Goal: Task Accomplishment & Management: Use online tool/utility

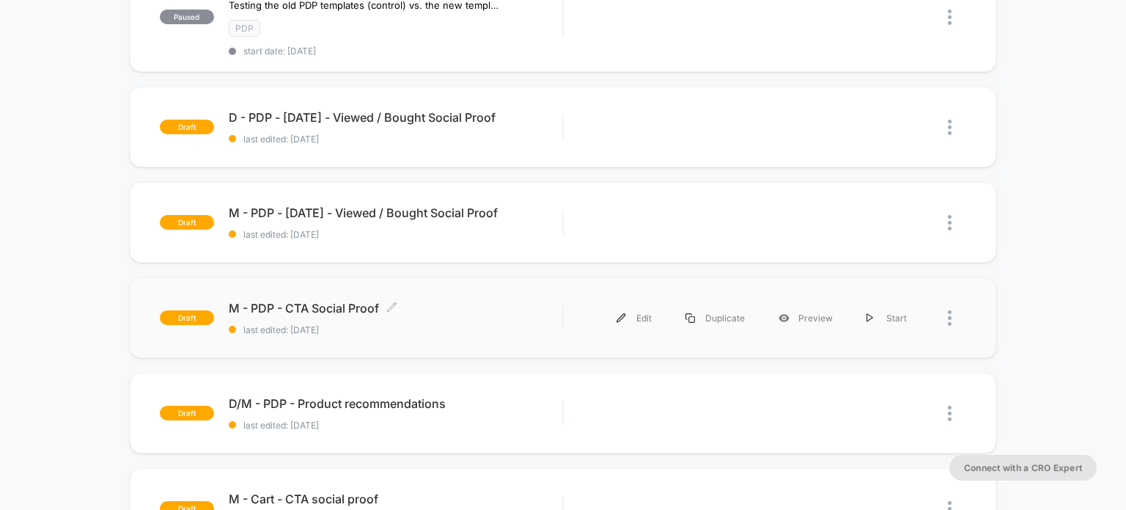
scroll to position [220, 0]
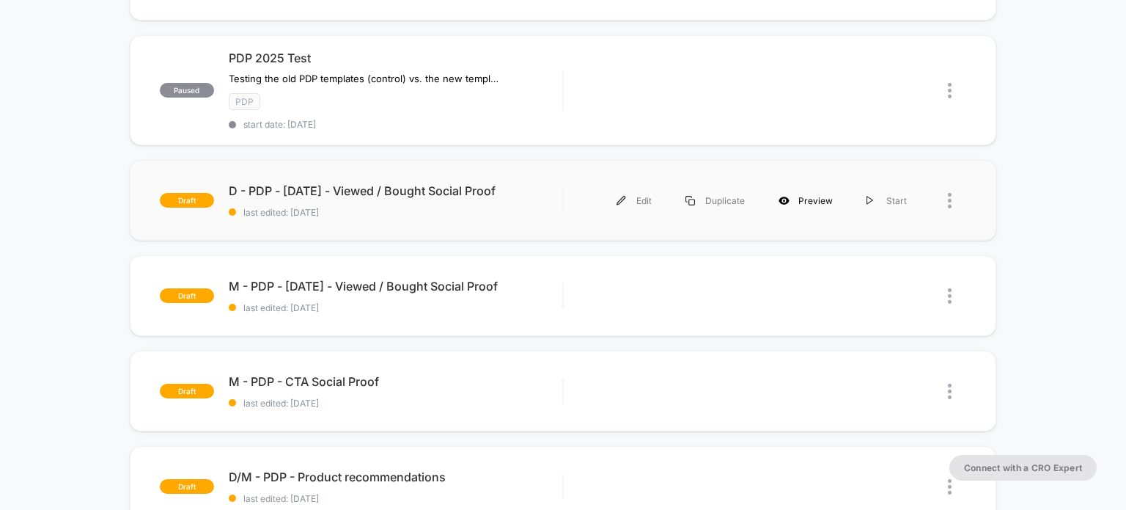
click at [786, 200] on icon at bounding box center [784, 200] width 11 height 11
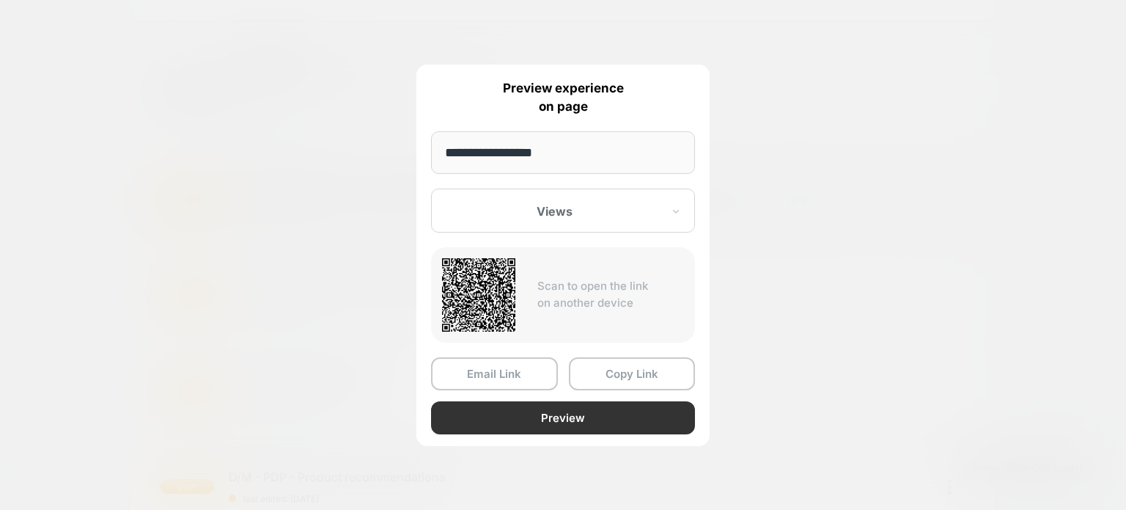
click at [549, 410] on button "Preview" at bounding box center [563, 417] width 264 height 33
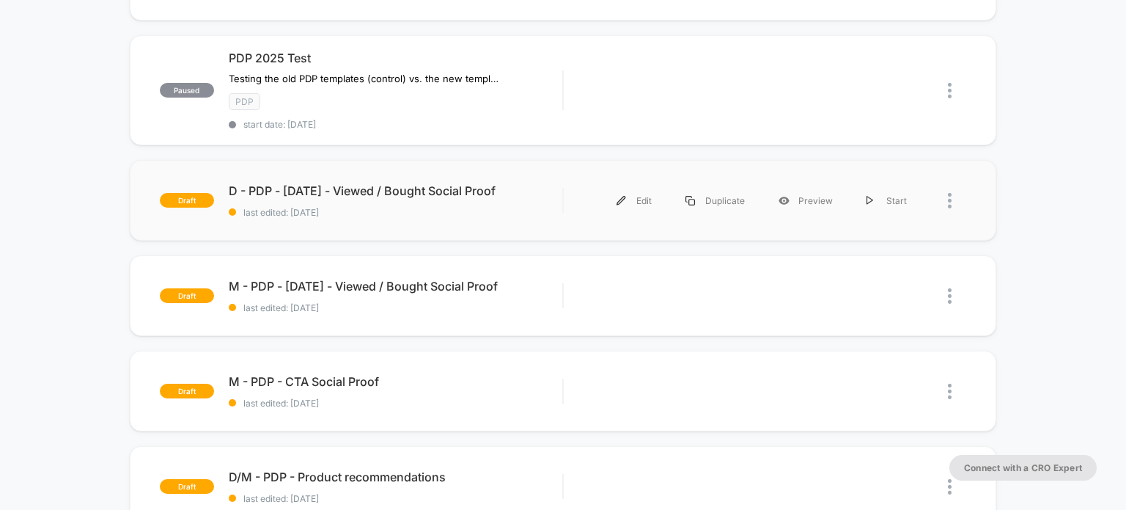
click at [566, 209] on div "Edit Duplicate Preview Start" at bounding box center [765, 200] width 403 height 33
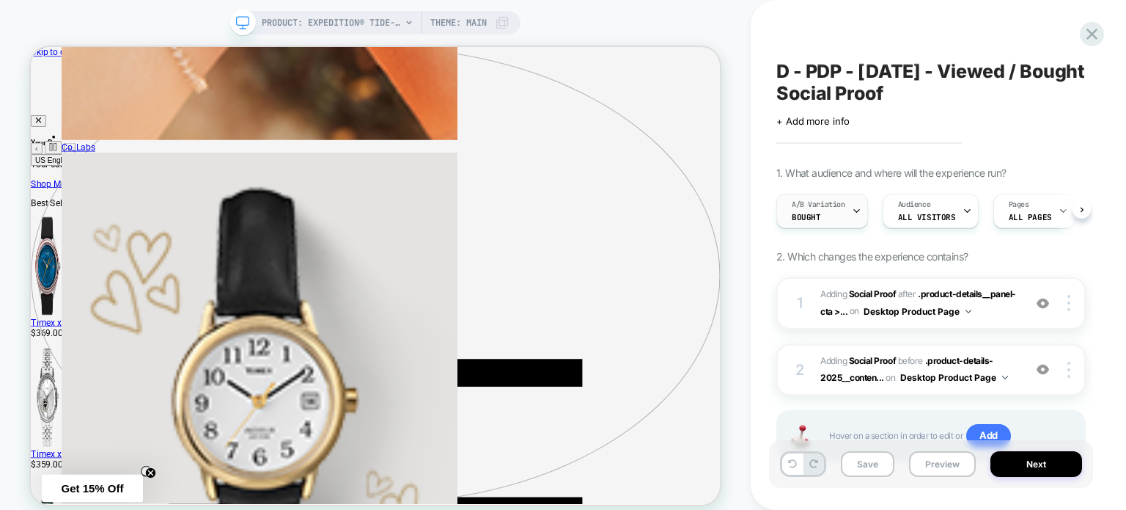
click at [848, 216] on div "A/B Variation Bought" at bounding box center [818, 210] width 83 height 33
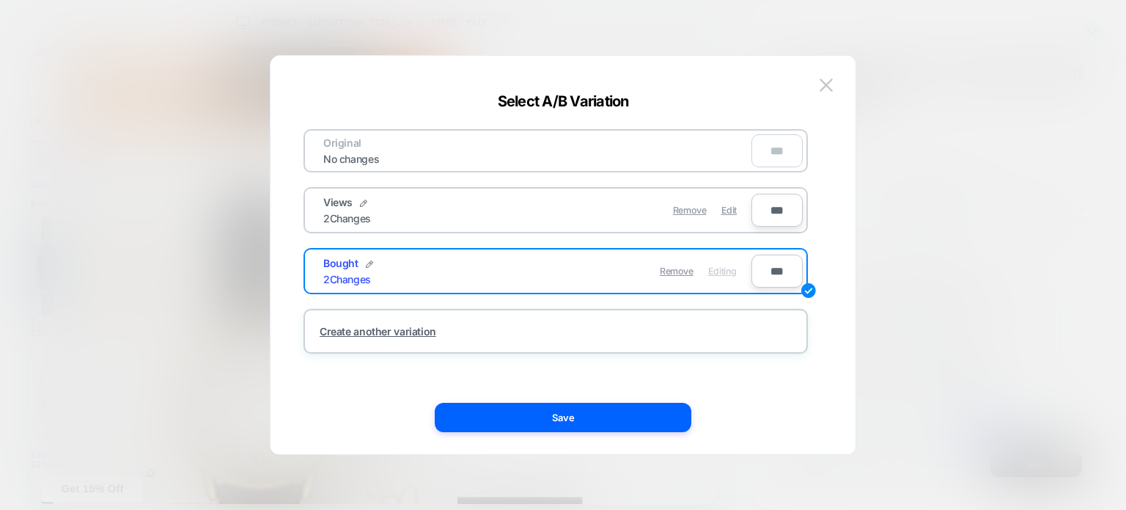
click at [547, 276] on div "Remove Editing" at bounding box center [641, 271] width 207 height 29
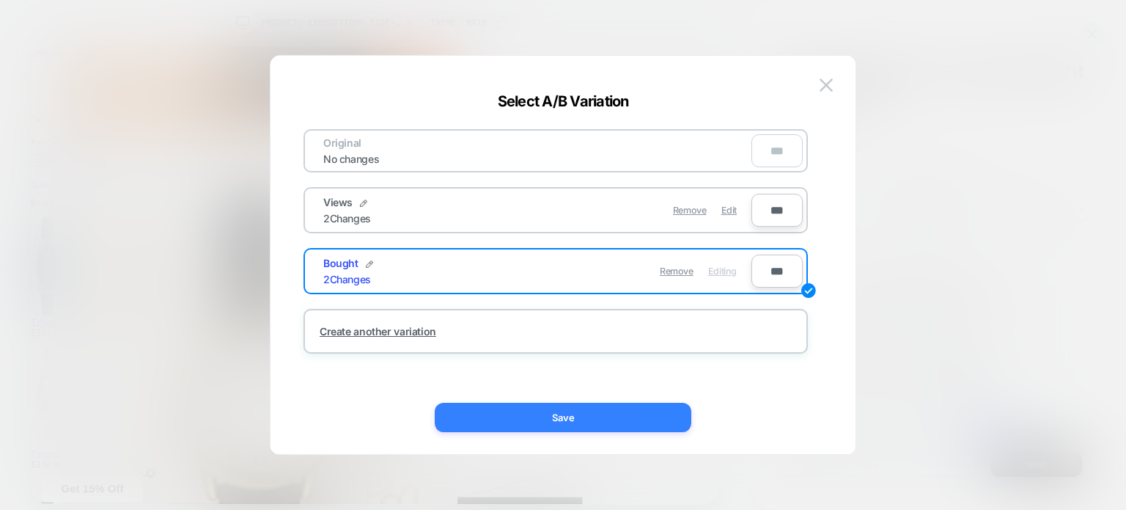
click at [573, 419] on button "Save" at bounding box center [563, 417] width 257 height 29
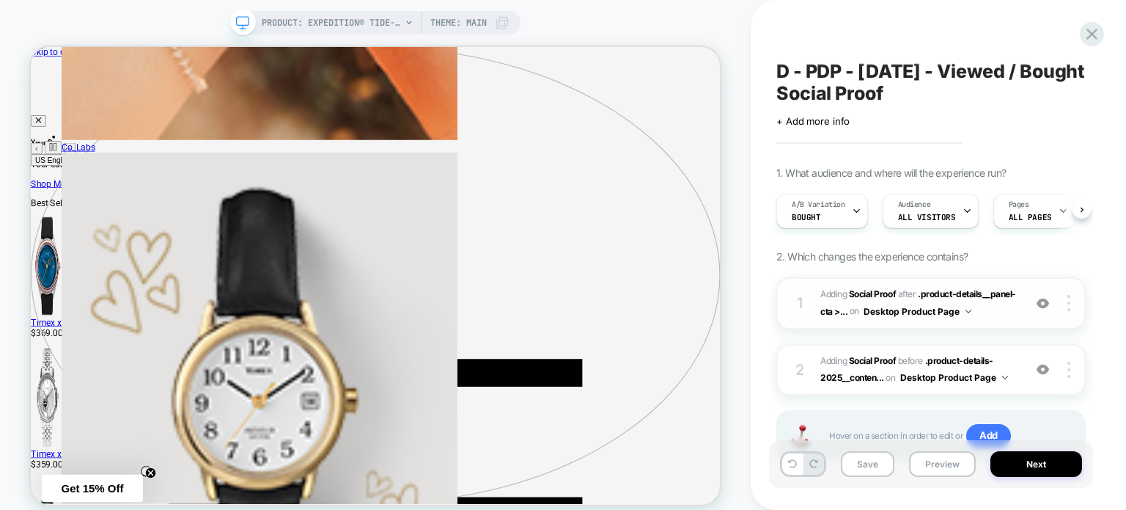
click at [983, 313] on span "#_loomi_addon_1756897217813 Adding Social Proof AFTER .product-details__panel-c…" at bounding box center [919, 303] width 196 height 34
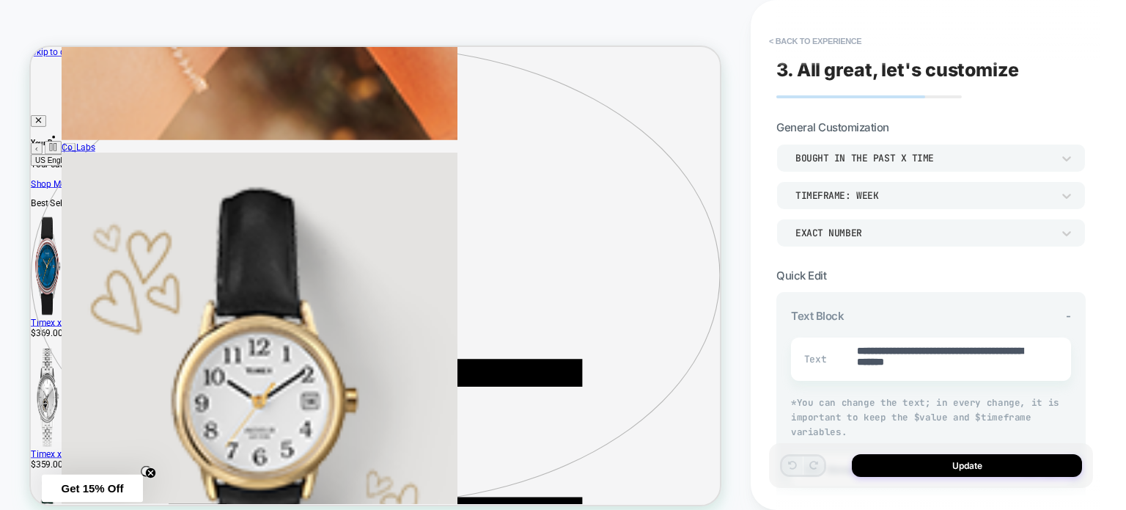
type textarea "*"
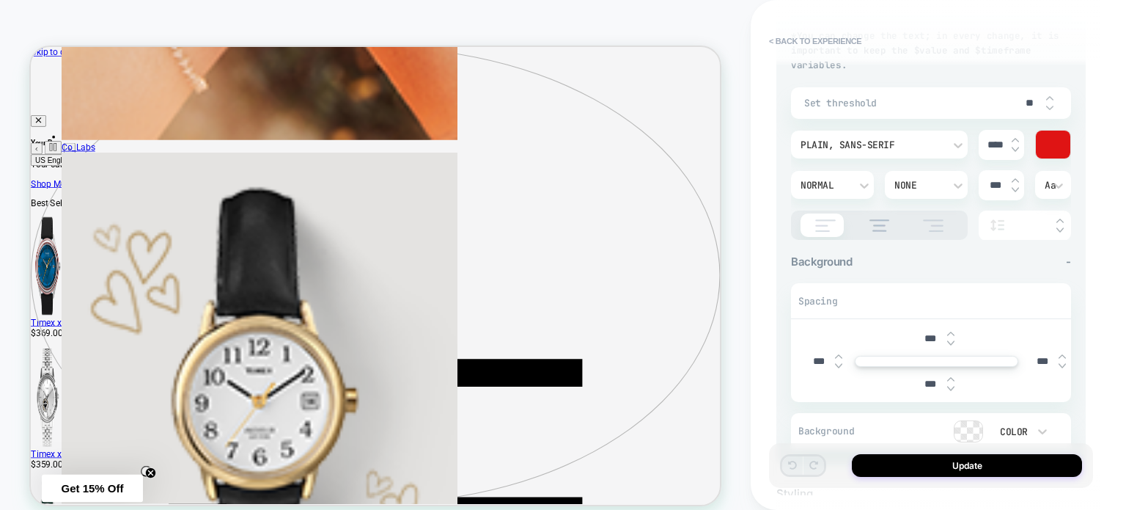
scroll to position [220, 0]
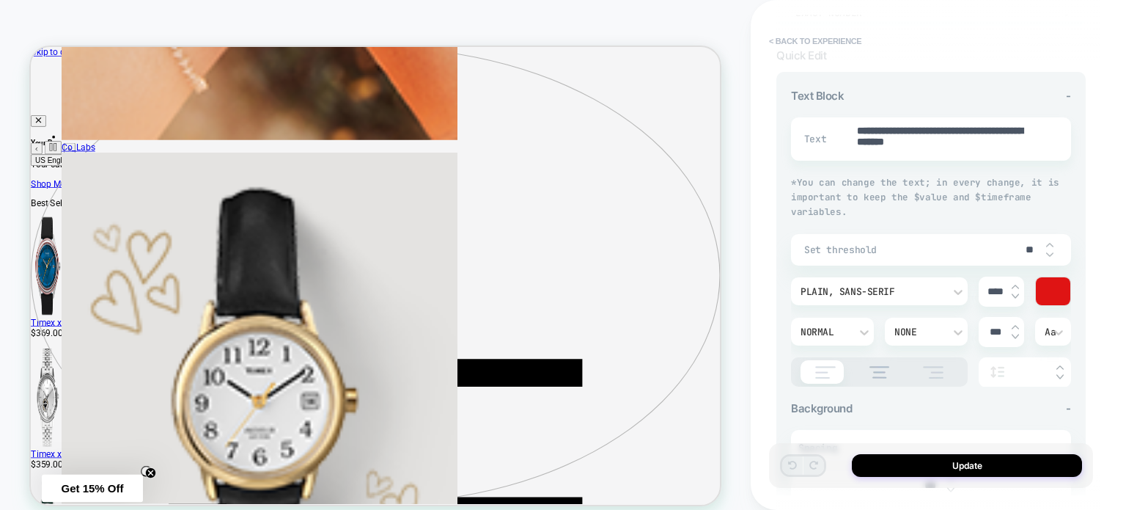
click at [826, 34] on button "< Back to experience" at bounding box center [815, 40] width 107 height 23
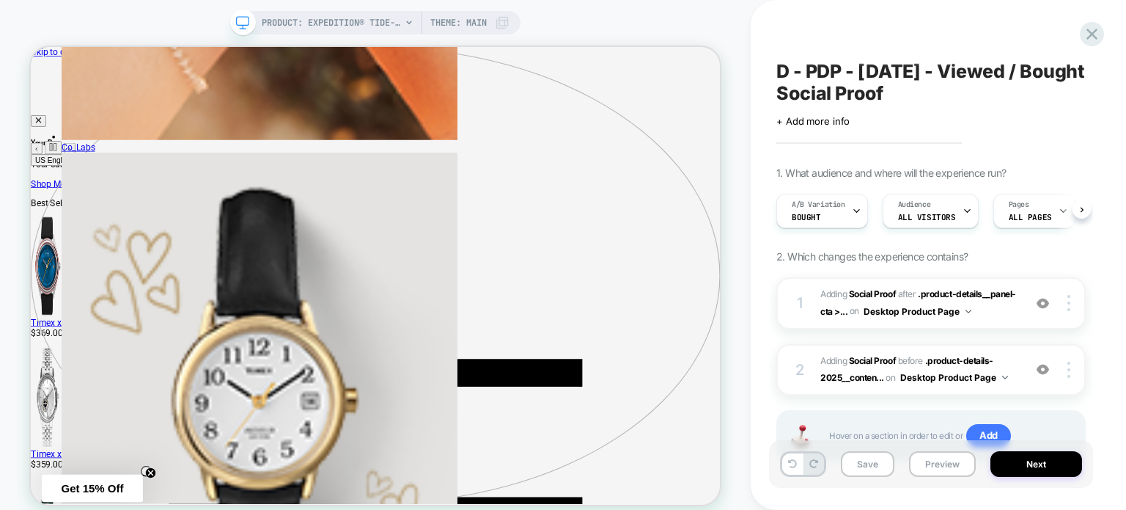
scroll to position [0, 0]
click at [1086, 32] on icon at bounding box center [1092, 34] width 20 height 20
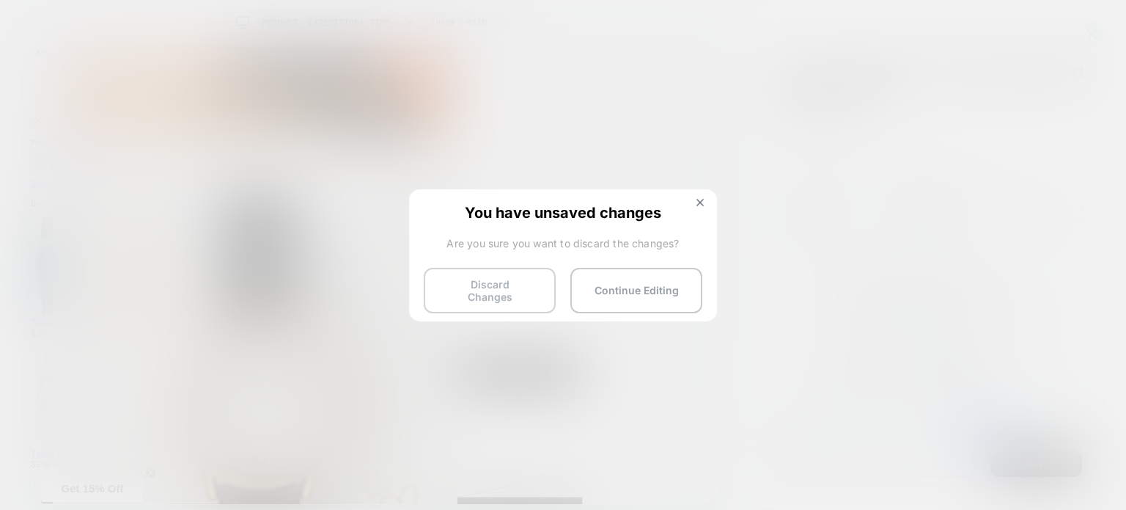
click at [458, 285] on button "Discard Changes" at bounding box center [490, 290] width 132 height 45
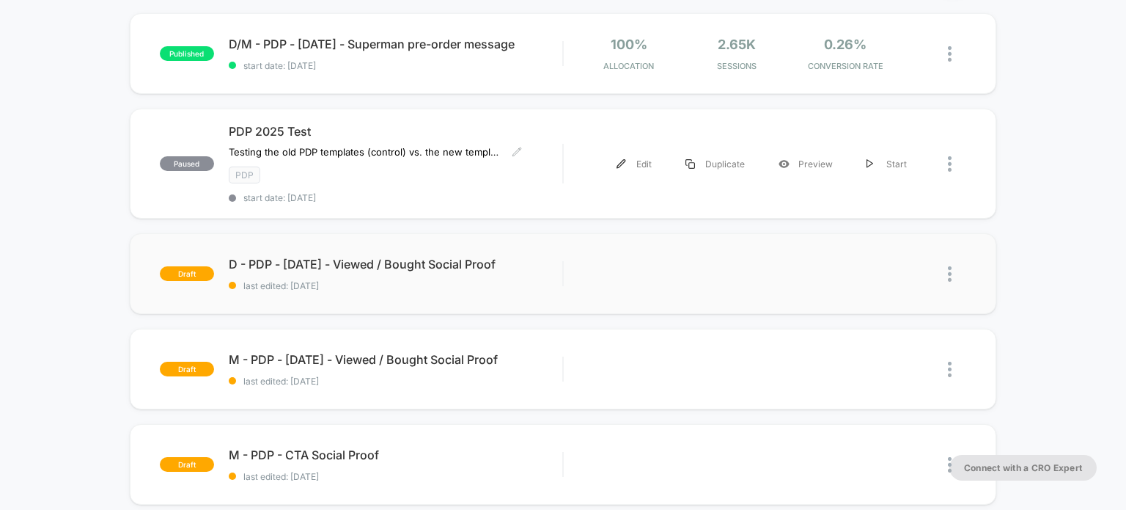
scroll to position [73, 0]
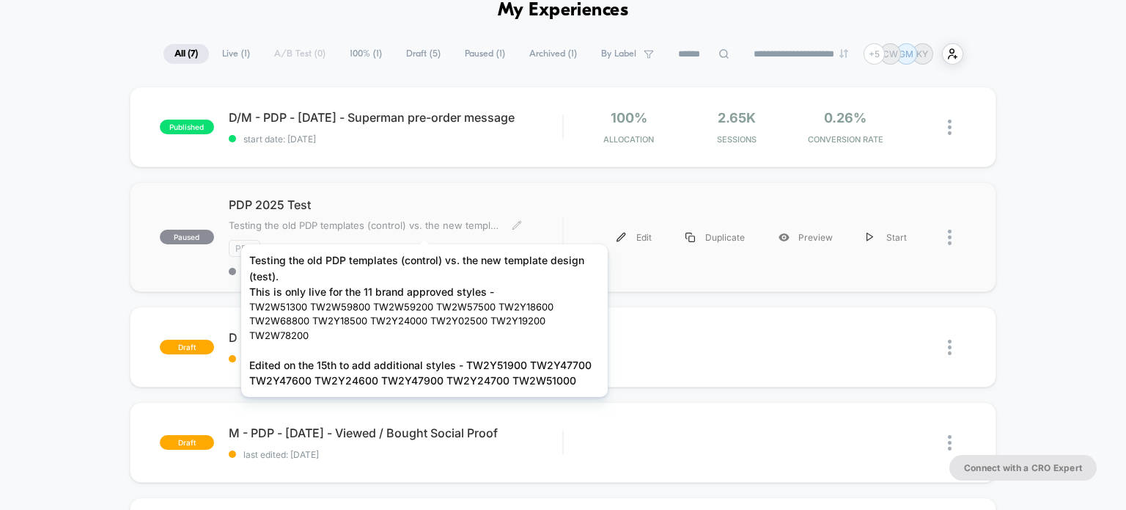
click at [425, 226] on span "Testing the old PDP templates (control) vs. the new template design (test). Thi…" at bounding box center [365, 225] width 272 height 12
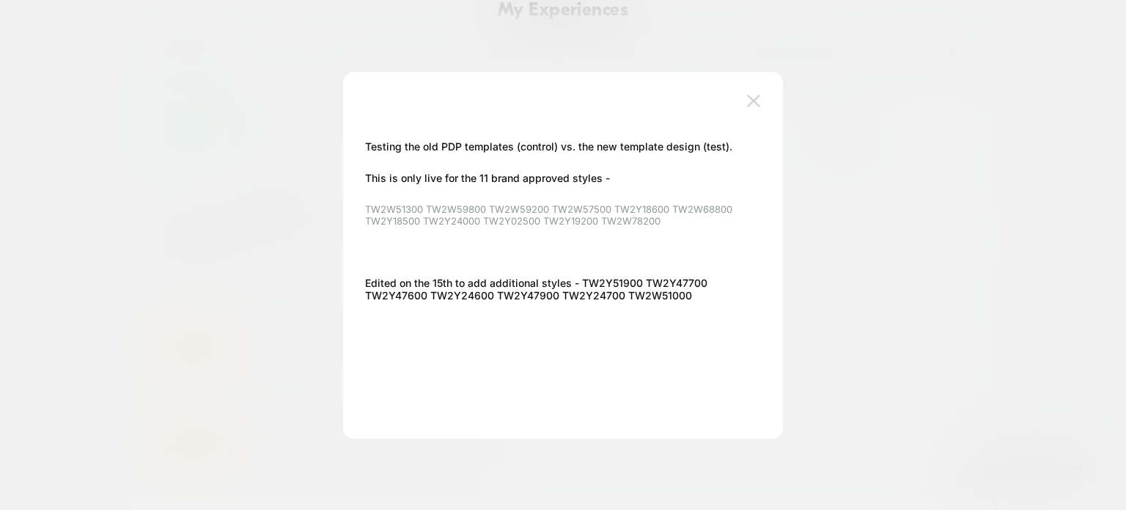
click at [753, 102] on img at bounding box center [753, 101] width 13 height 12
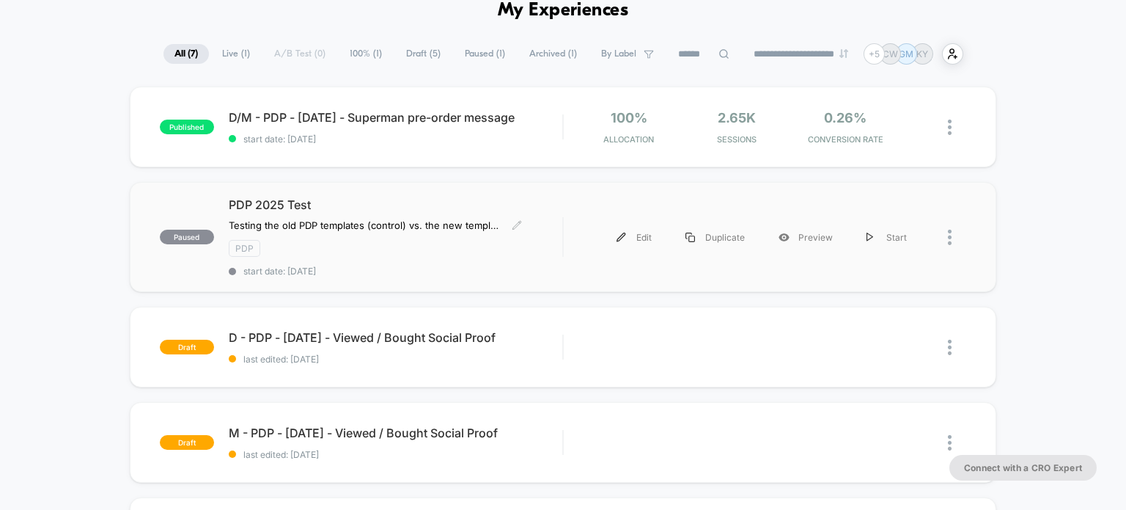
click at [364, 201] on span "PDP 2025 Test" at bounding box center [396, 204] width 334 height 15
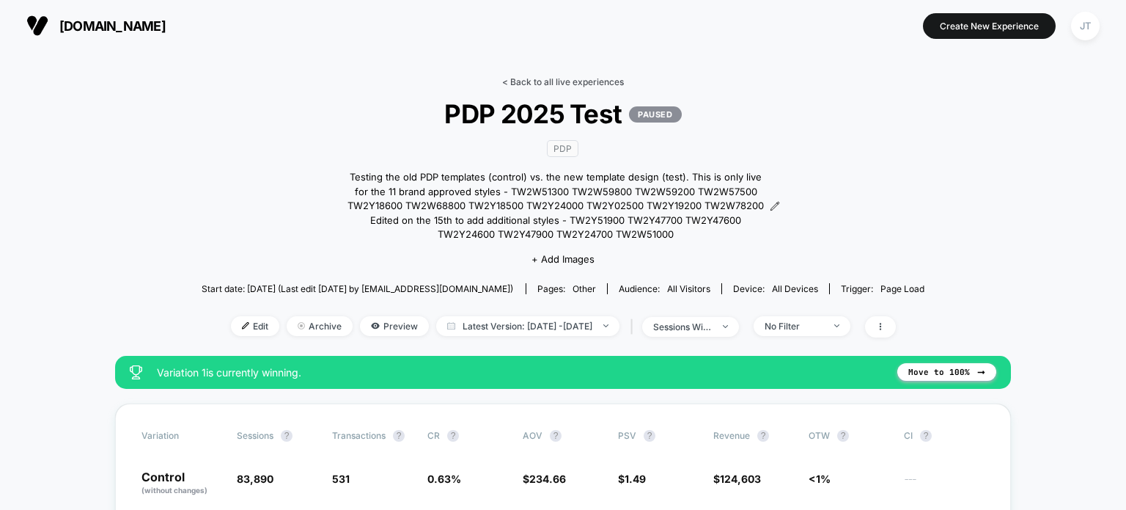
click at [554, 84] on link "< Back to all live experiences" at bounding box center [563, 81] width 122 height 11
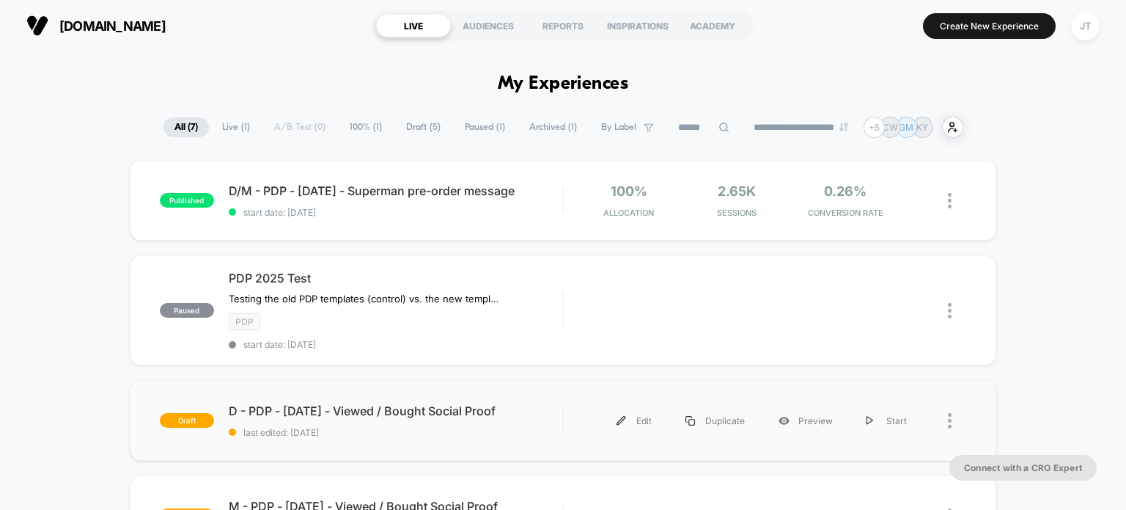
scroll to position [73, 0]
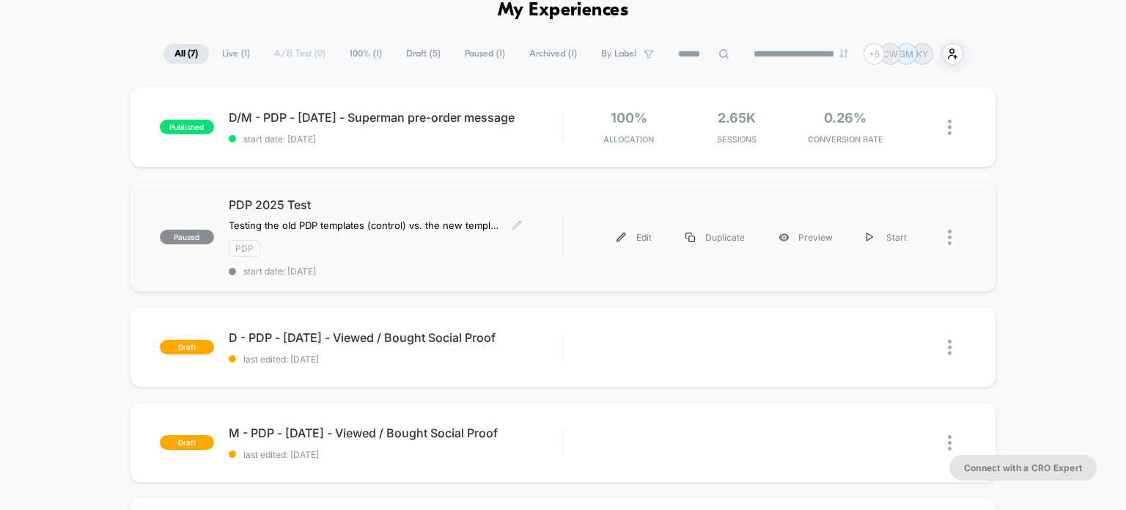
click at [554, 241] on div "PDP" at bounding box center [396, 248] width 334 height 17
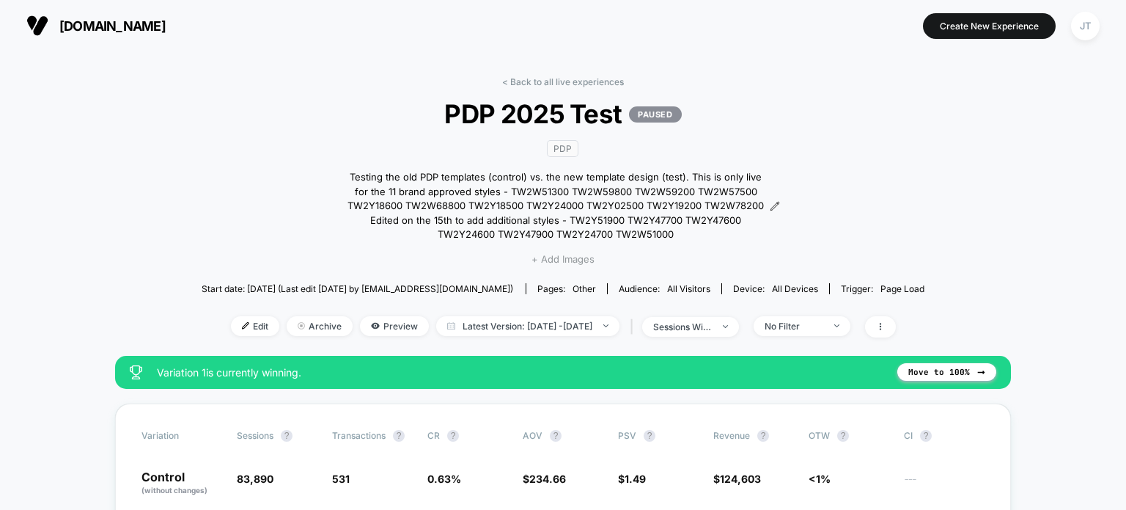
click at [550, 258] on span "+ Add Images" at bounding box center [563, 259] width 63 height 12
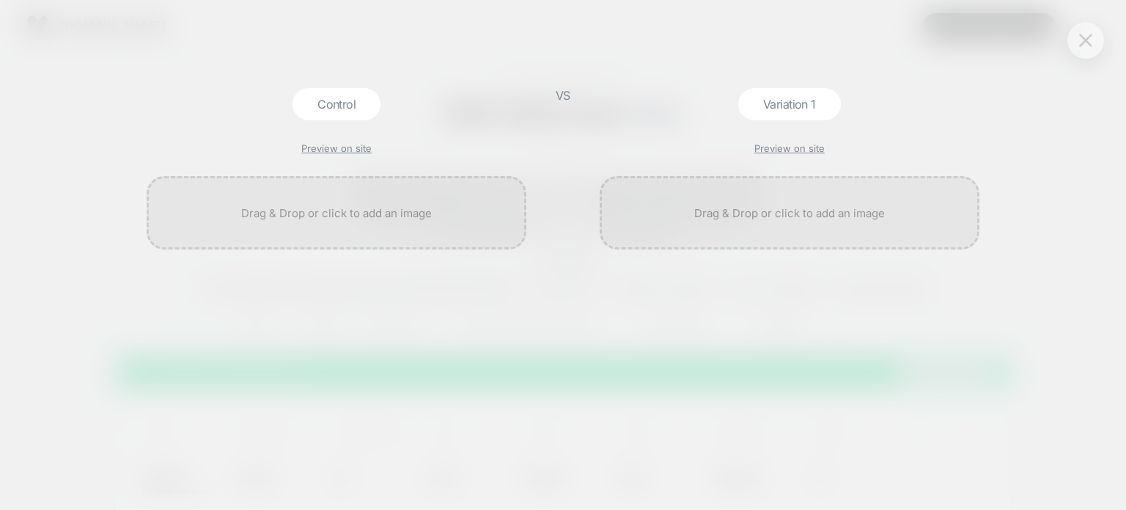
click at [1086, 49] on button at bounding box center [1086, 40] width 22 height 22
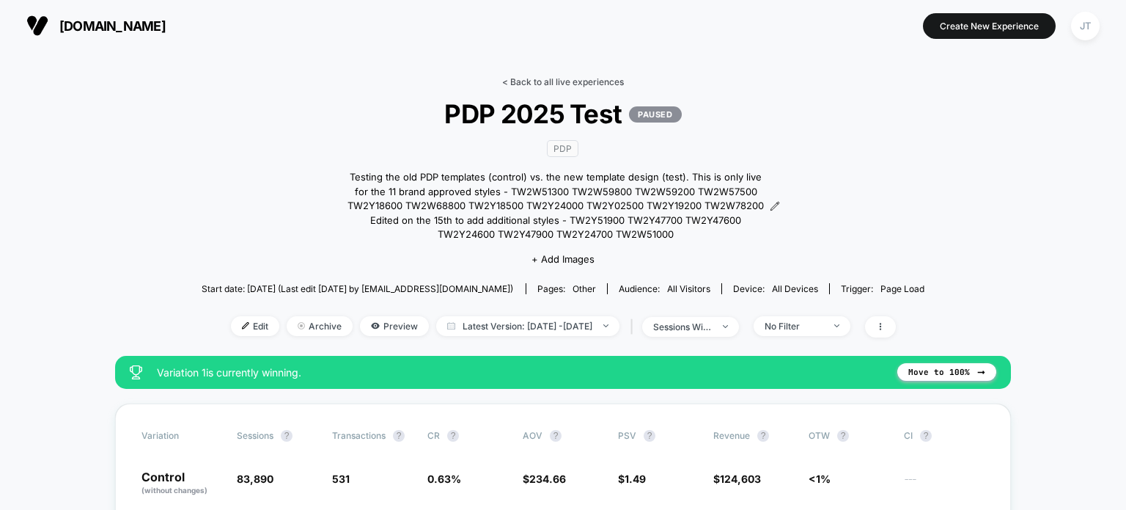
click at [534, 84] on link "< Back to all live experiences" at bounding box center [563, 81] width 122 height 11
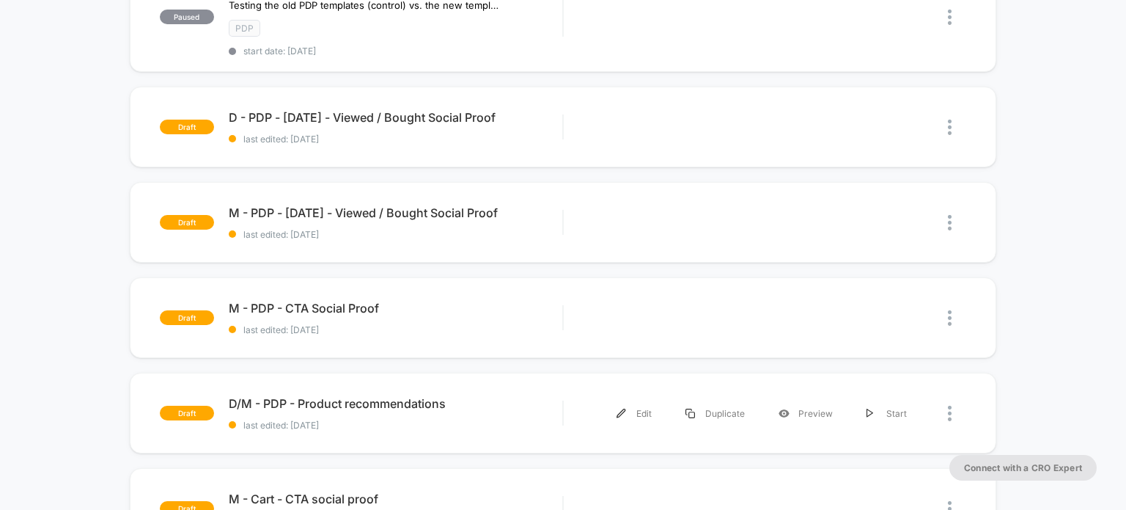
scroll to position [367, 0]
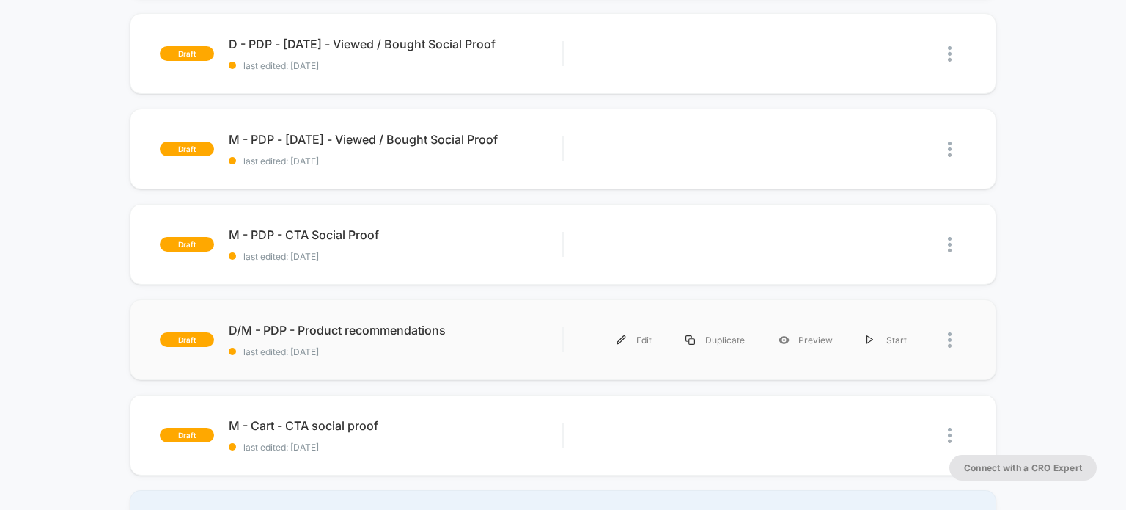
click at [537, 357] on div "draft D/M - PDP - Product recommendations last edited: [DATE] Edit Duplicate Pr…" at bounding box center [564, 339] width 868 height 81
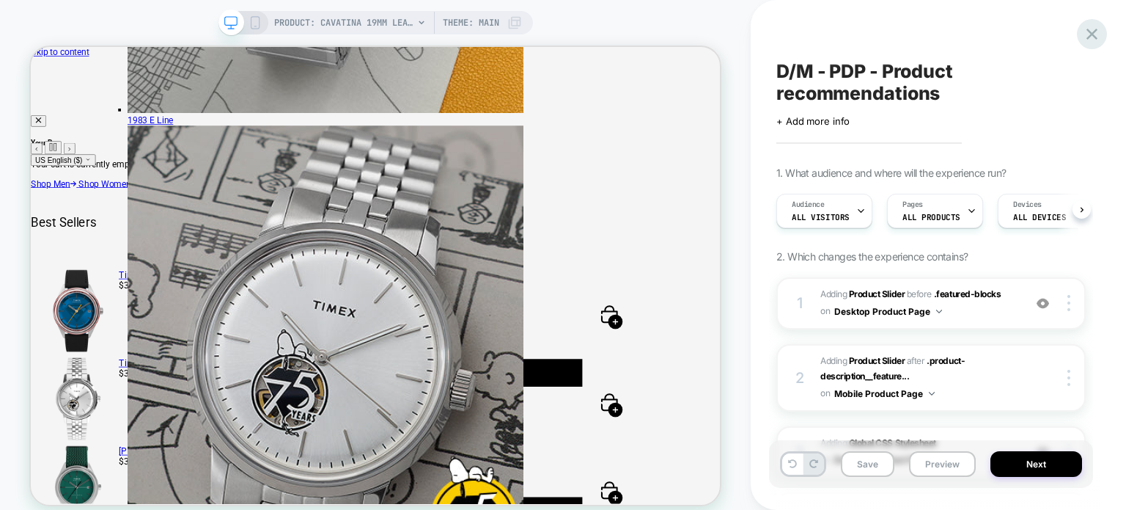
click at [1091, 39] on icon at bounding box center [1092, 34] width 20 height 20
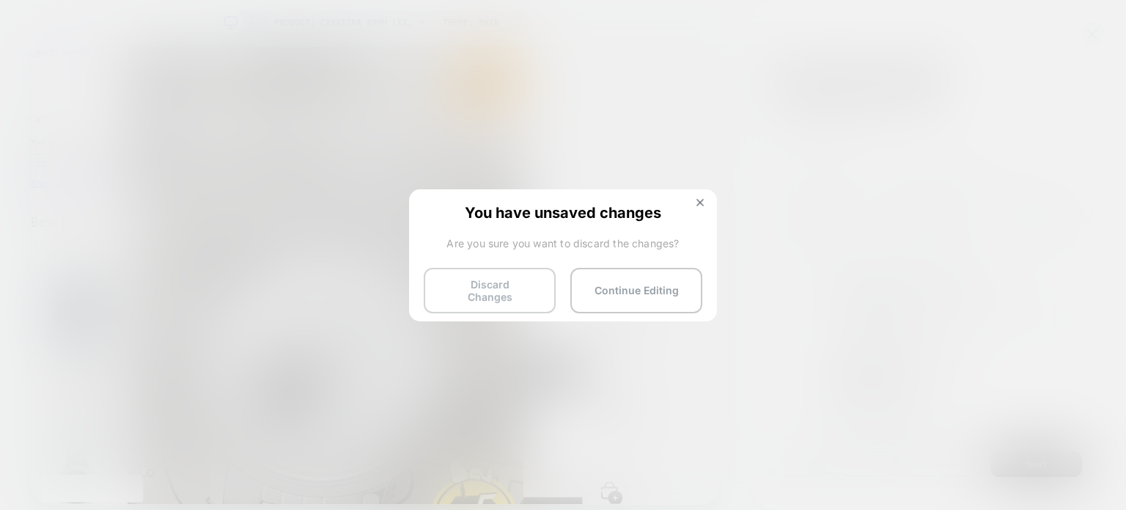
click at [496, 285] on button "Discard Changes" at bounding box center [490, 290] width 132 height 45
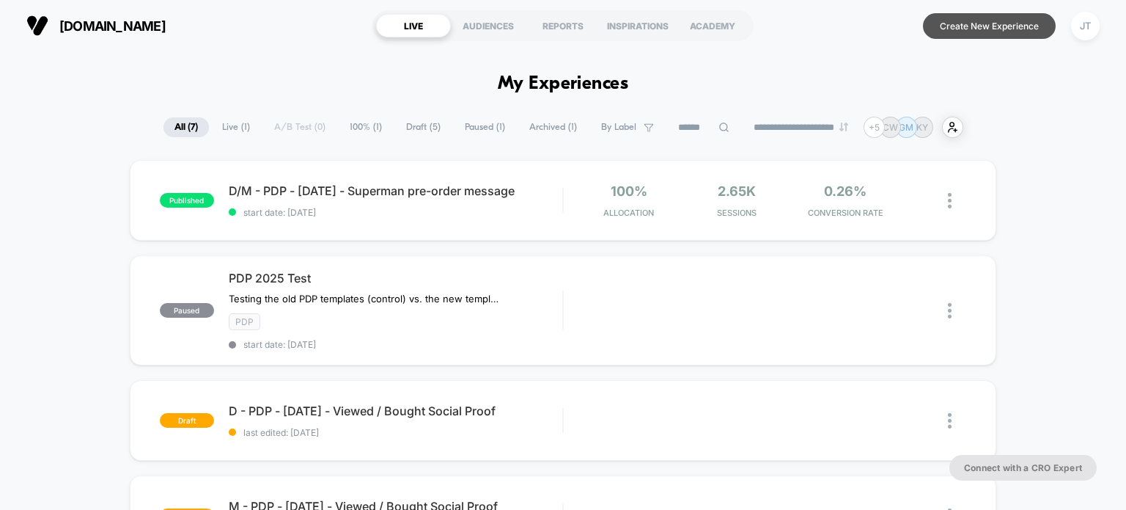
click at [1013, 24] on button "Create New Experience" at bounding box center [989, 26] width 133 height 26
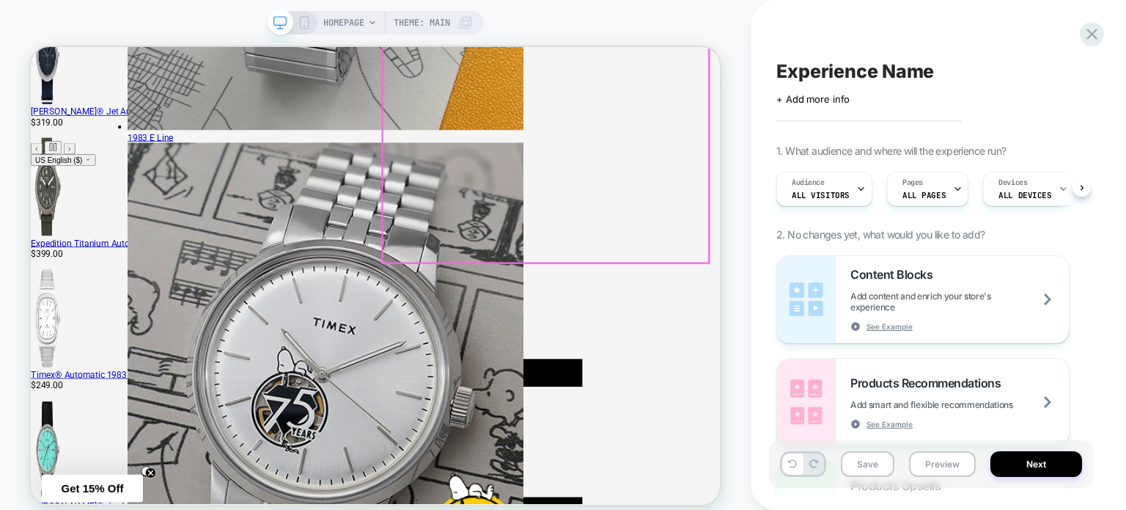
scroll to position [554, 0]
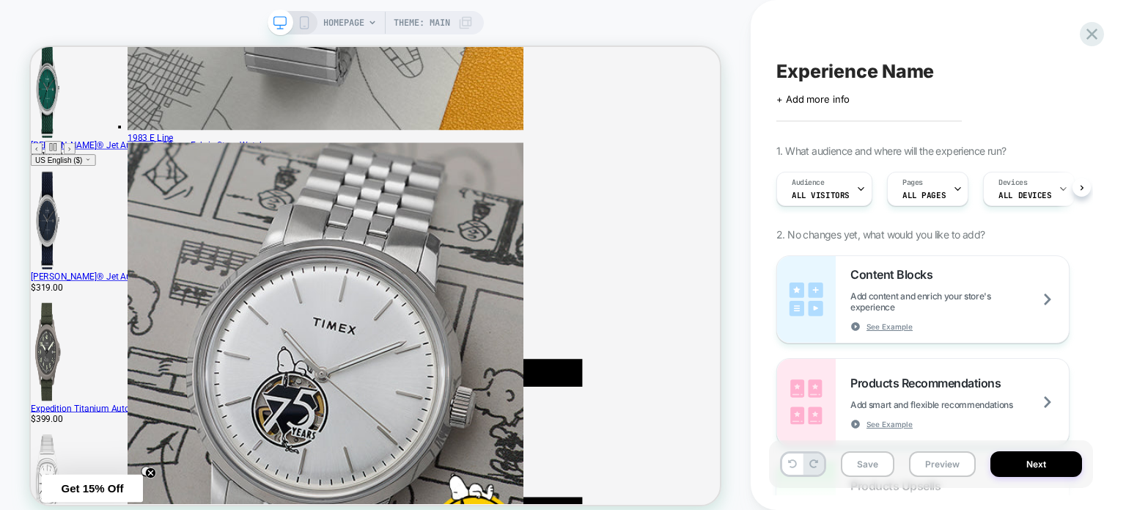
click at [441, 25] on span "Theme: MAIN" at bounding box center [422, 22] width 56 height 23
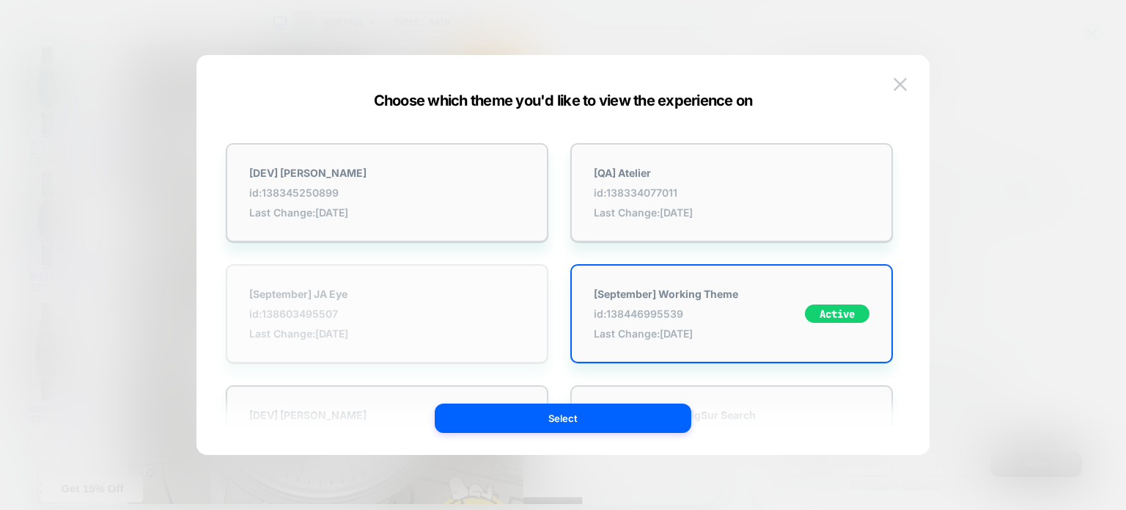
click at [318, 310] on span "id: 138603495507" at bounding box center [298, 313] width 99 height 12
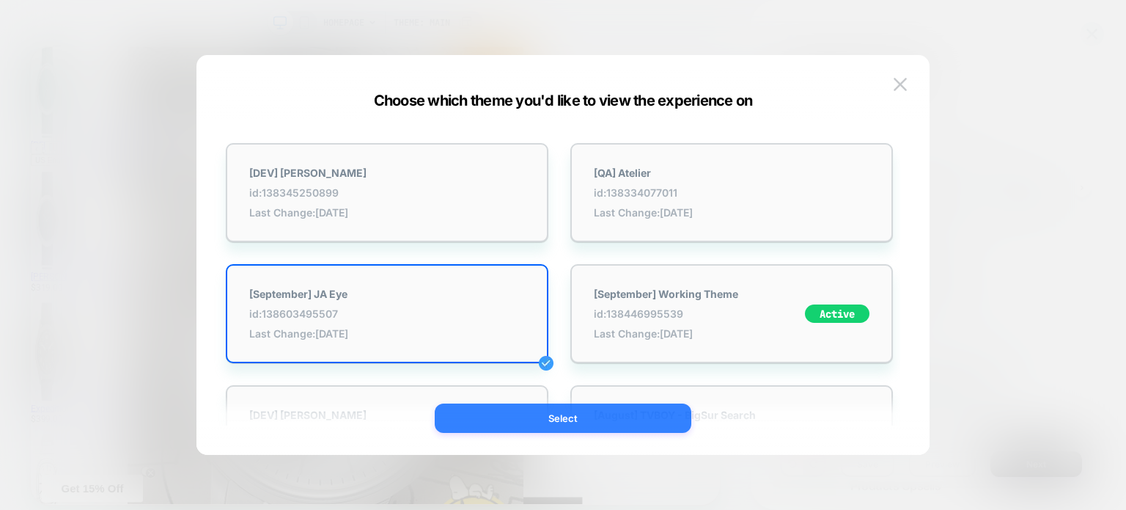
click at [475, 417] on button "Select" at bounding box center [563, 417] width 257 height 29
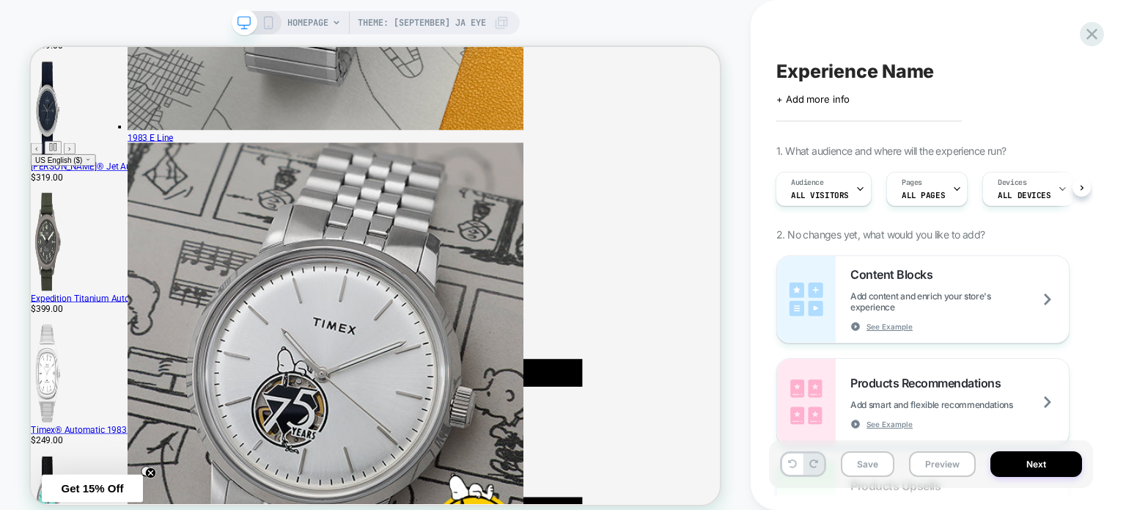
scroll to position [114, 0]
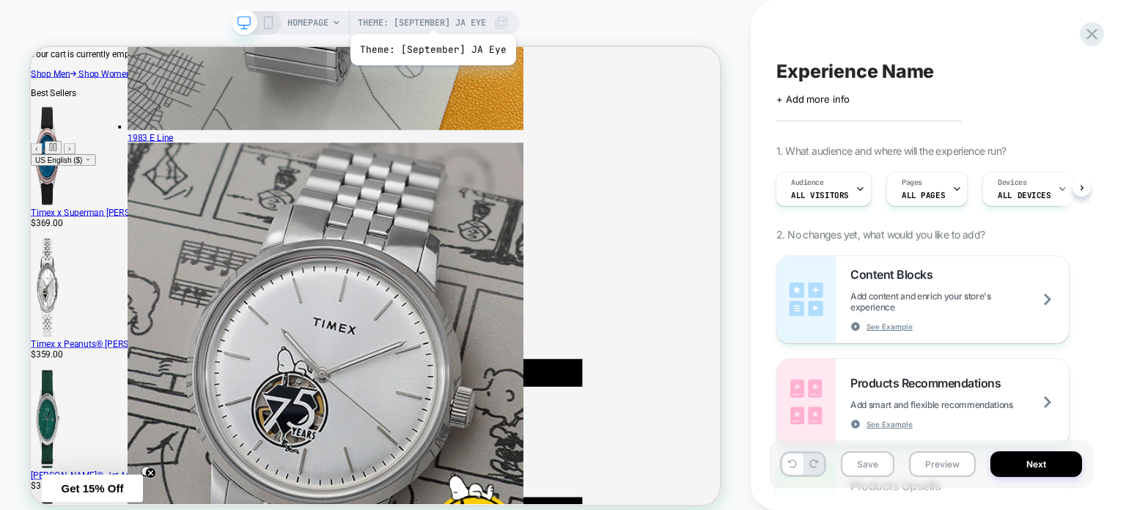
click at [431, 15] on span "Theme: [September] JA Eye" at bounding box center [422, 22] width 128 height 23
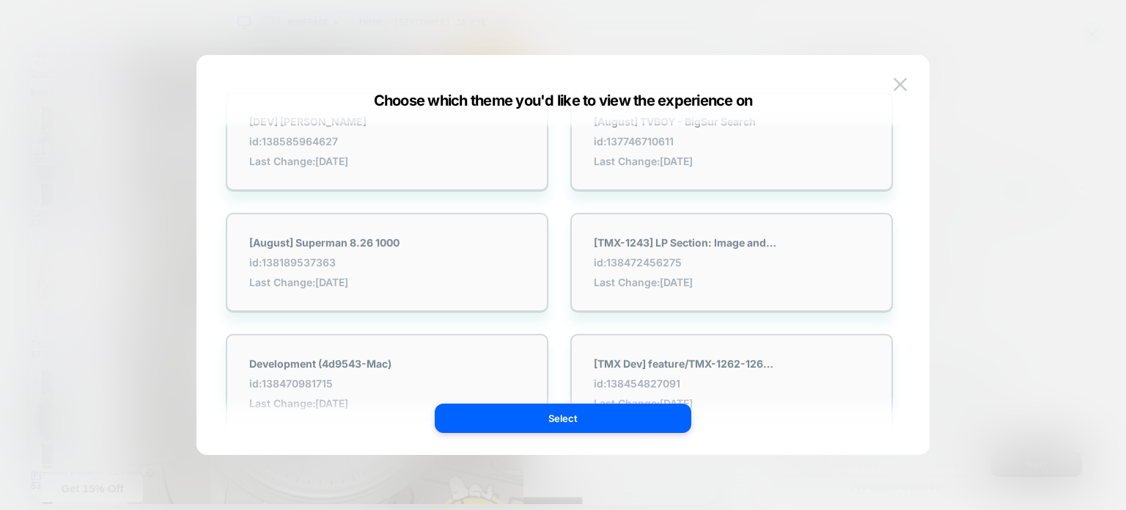
scroll to position [0, 0]
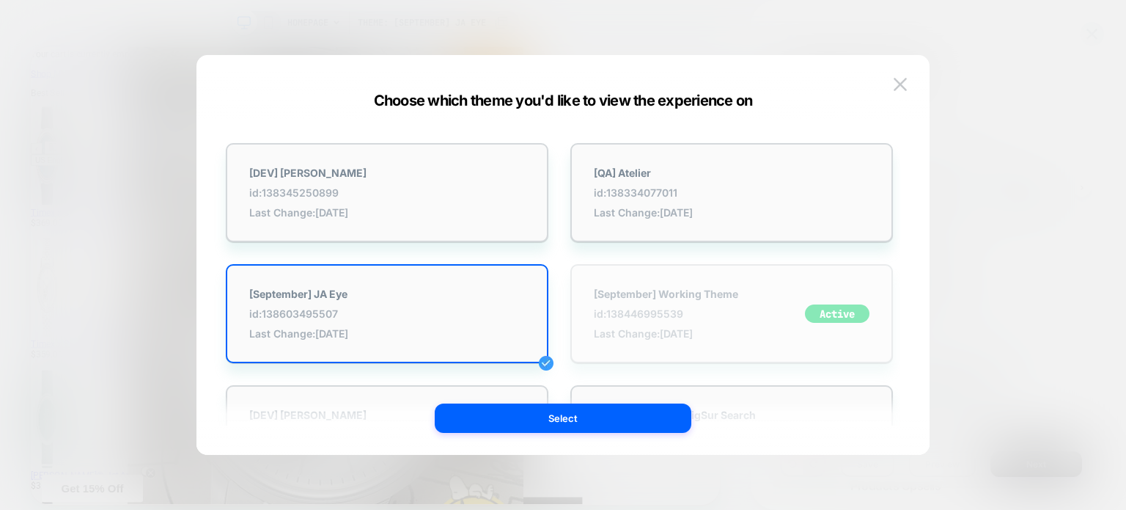
click at [745, 316] on div "[September] Working Theme id: 138446995539 Last Change: [DATE] Active" at bounding box center [732, 313] width 323 height 99
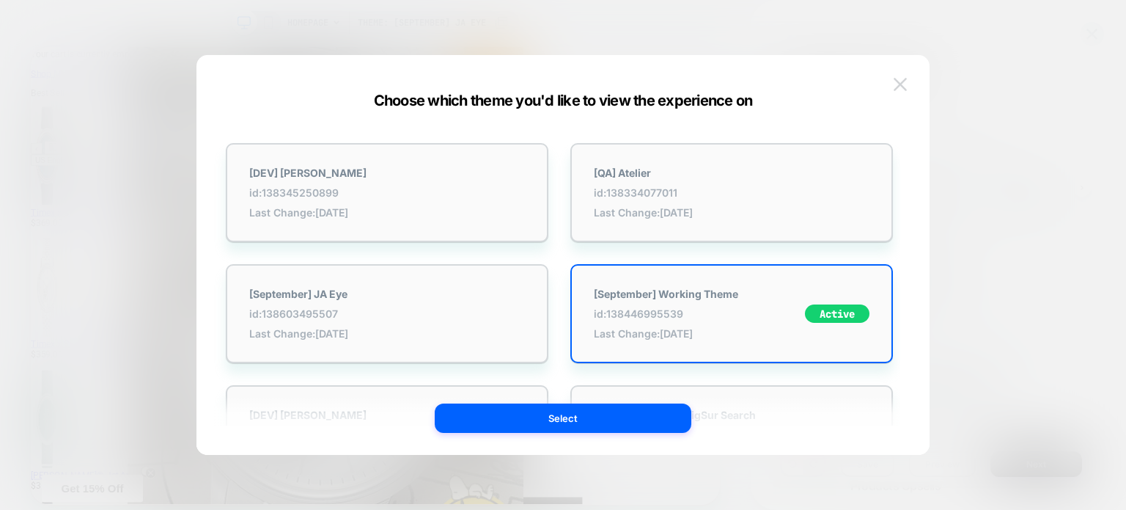
click at [901, 92] on button at bounding box center [901, 84] width 22 height 22
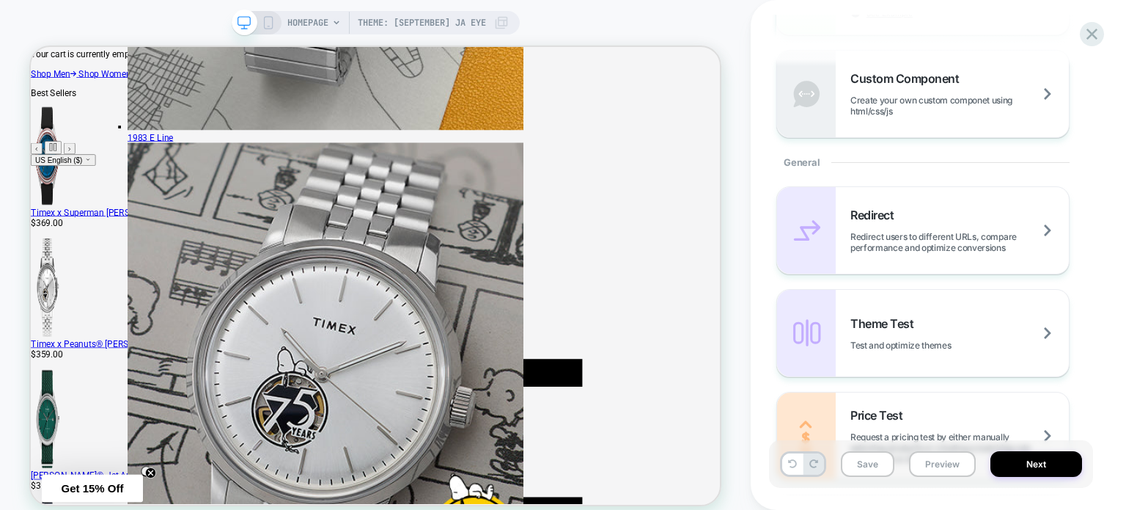
scroll to position [587, 0]
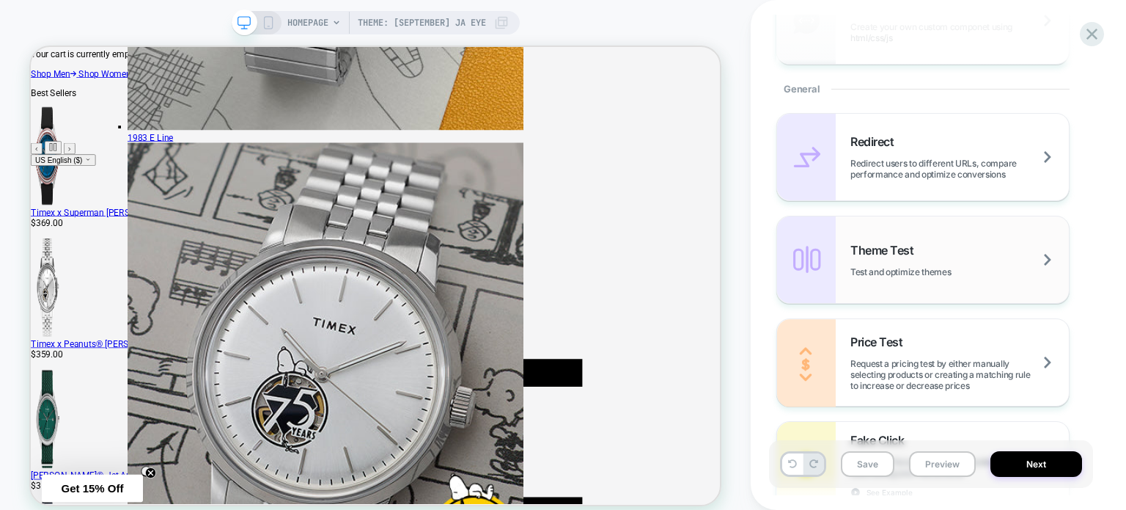
click at [942, 266] on span "Test and optimize themes" at bounding box center [919, 271] width 137 height 11
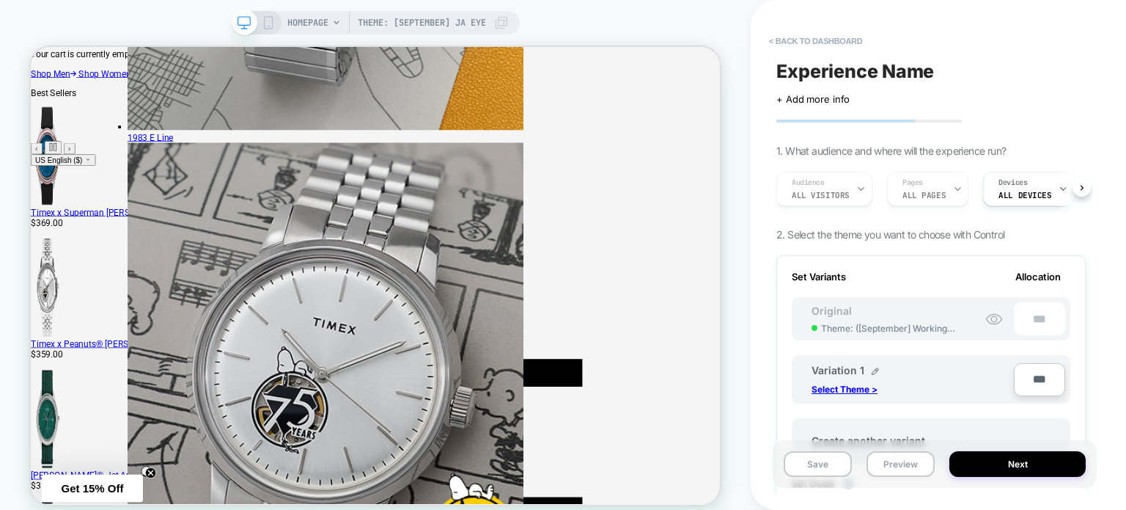
scroll to position [0, 1]
click at [821, 390] on p "Select Theme >" at bounding box center [845, 389] width 66 height 11
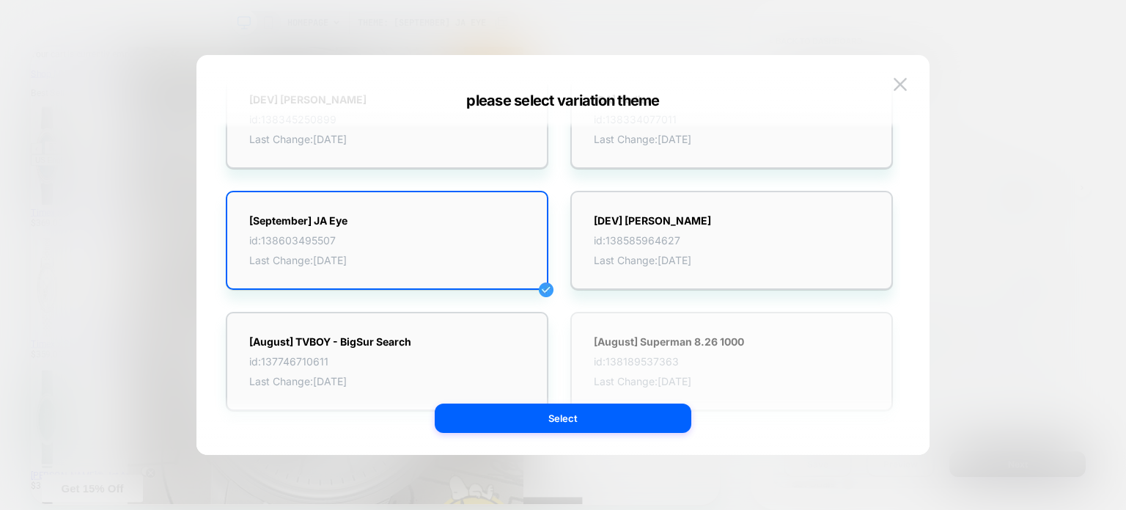
scroll to position [147, 0]
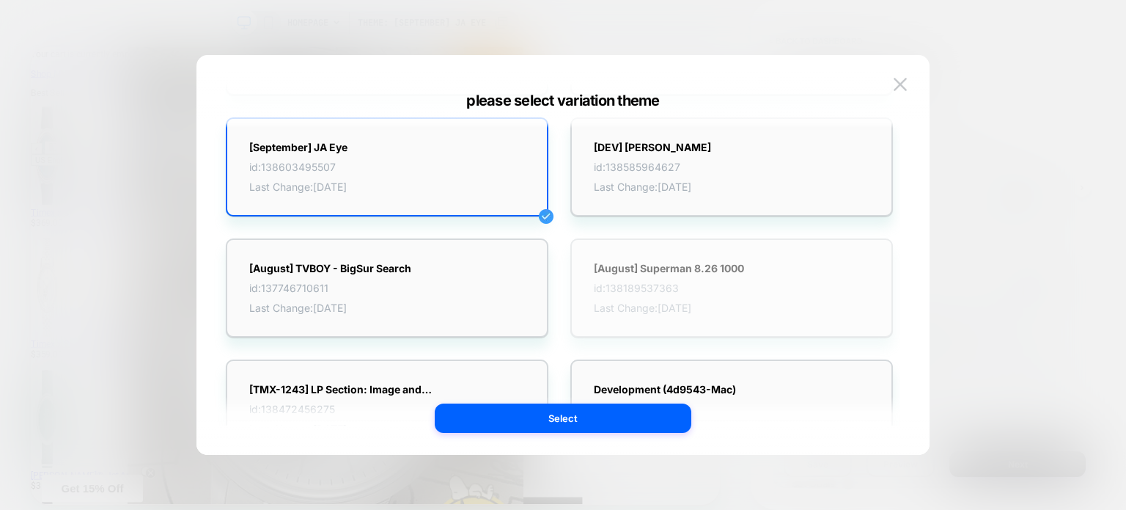
click at [713, 282] on span "id: 138189537363" at bounding box center [669, 288] width 150 height 12
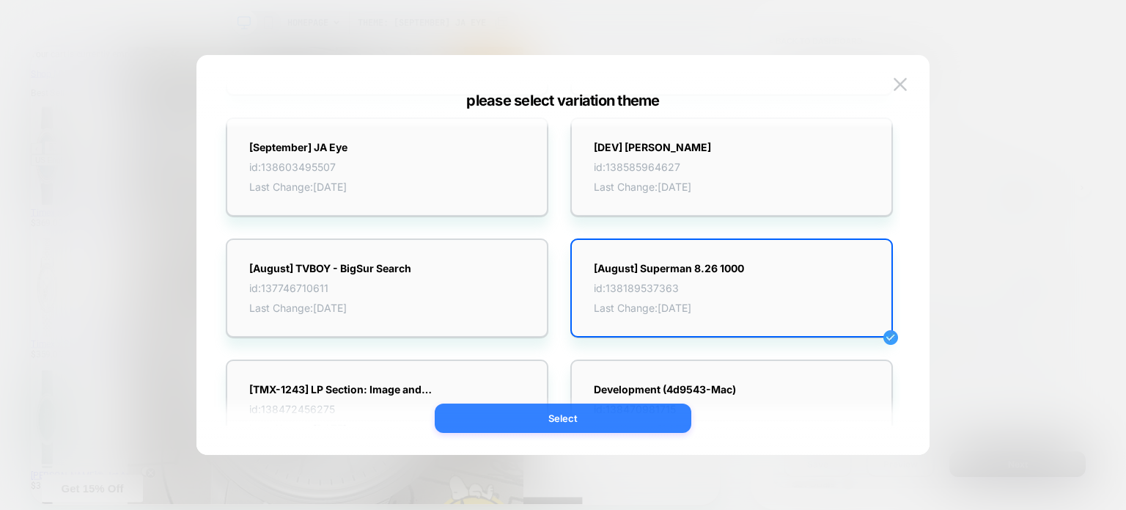
click at [604, 416] on button "Select" at bounding box center [563, 417] width 257 height 29
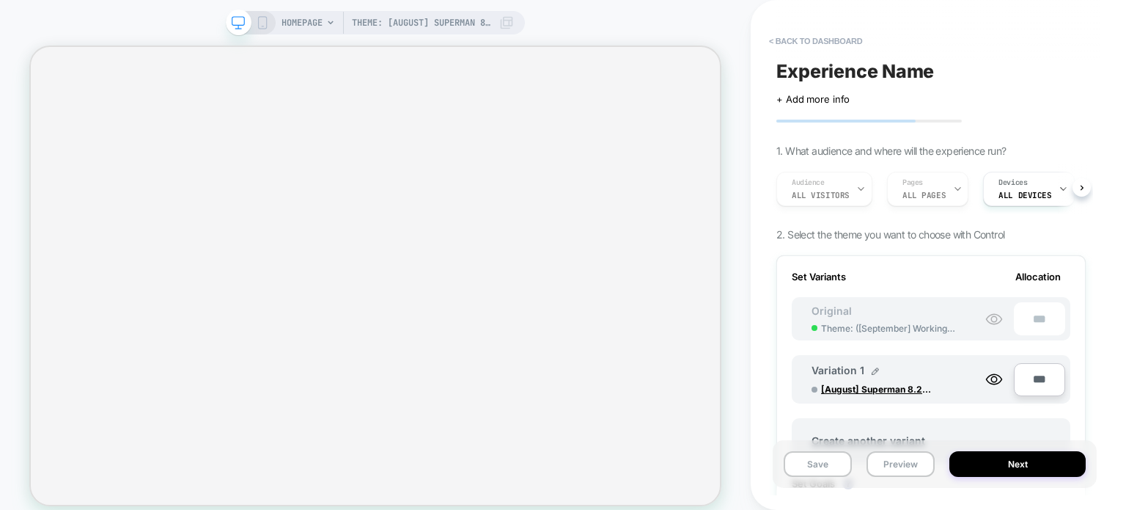
click at [944, 187] on div "Audience All Visitors Pages ALL PAGES Devices ALL DEVICES" at bounding box center [923, 188] width 309 height 49
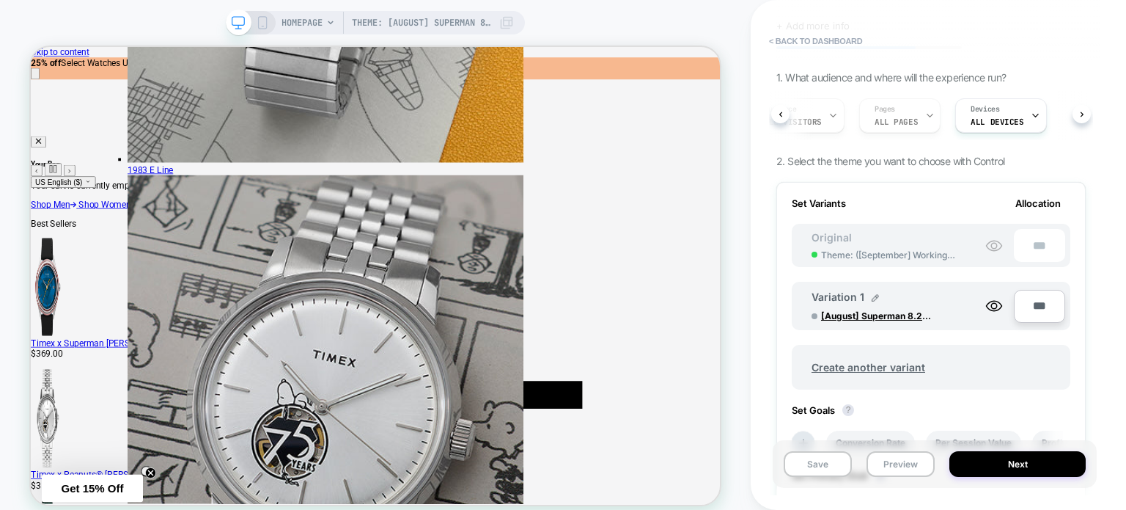
scroll to position [0, 32]
click at [795, 48] on button "< back to dashboard" at bounding box center [816, 40] width 108 height 23
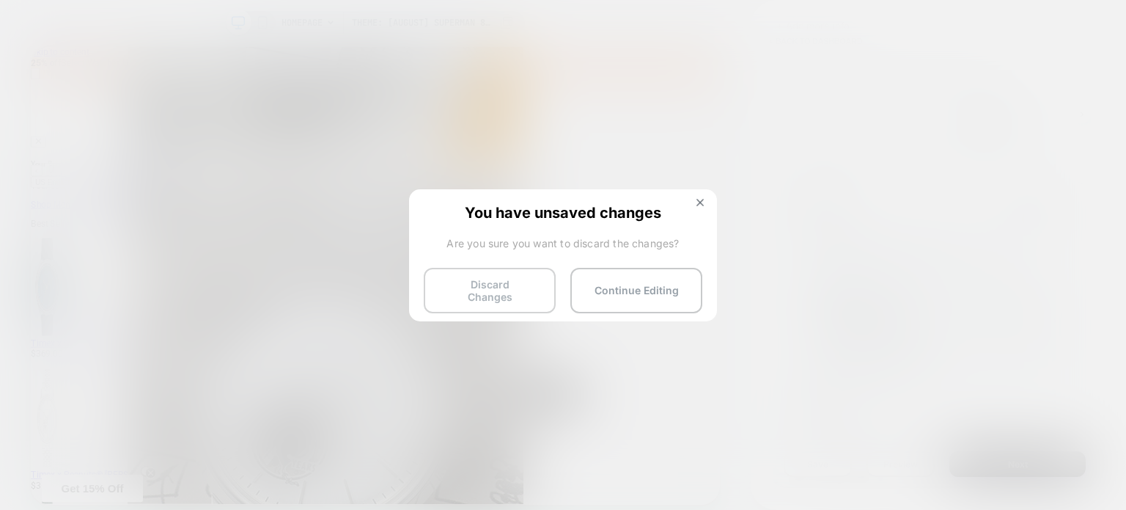
click at [497, 274] on button "Discard Changes" at bounding box center [490, 290] width 132 height 45
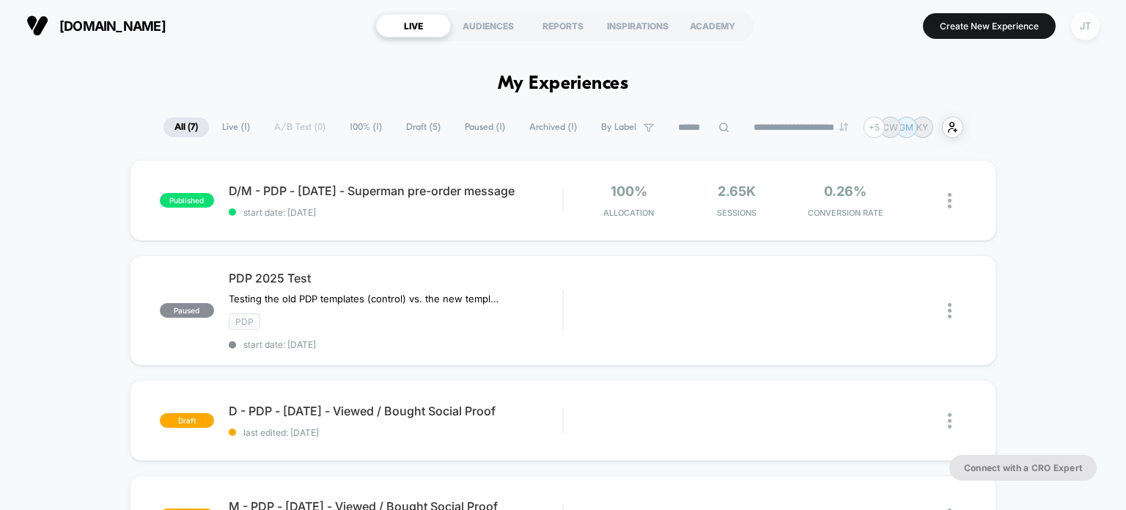
click at [1090, 28] on div "JT" at bounding box center [1085, 26] width 29 height 29
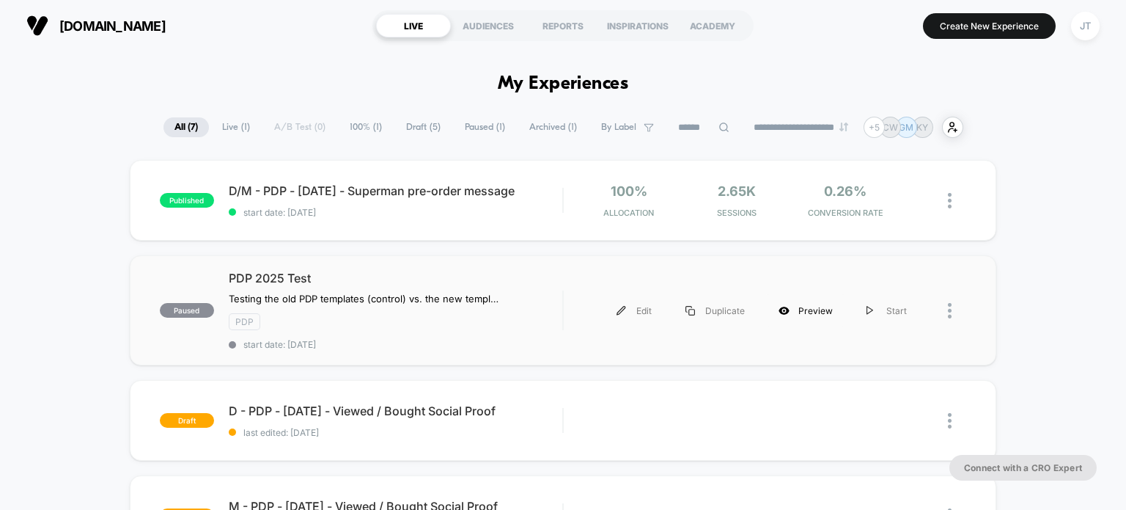
scroll to position [73, 0]
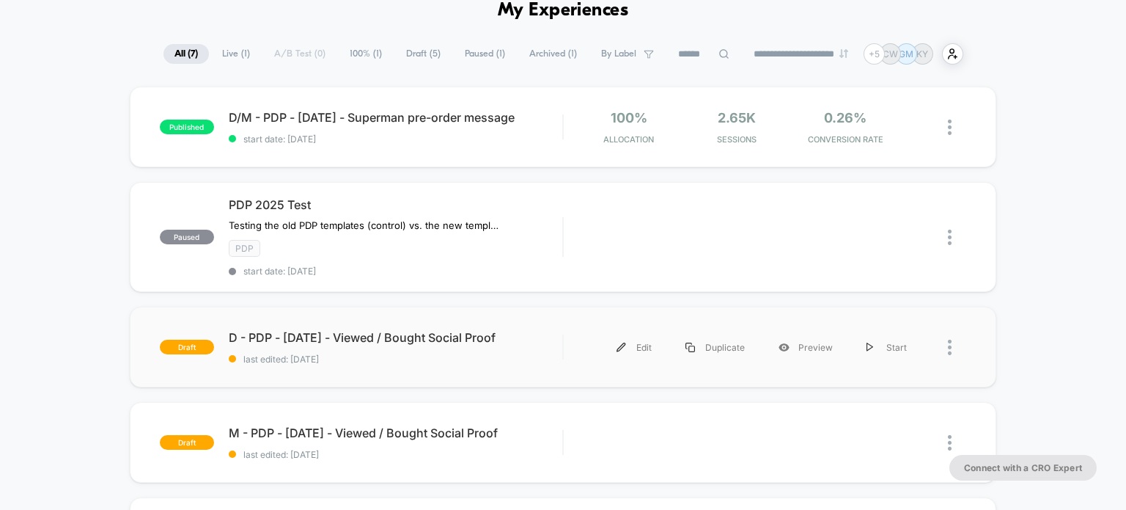
click at [947, 348] on div at bounding box center [945, 347] width 43 height 33
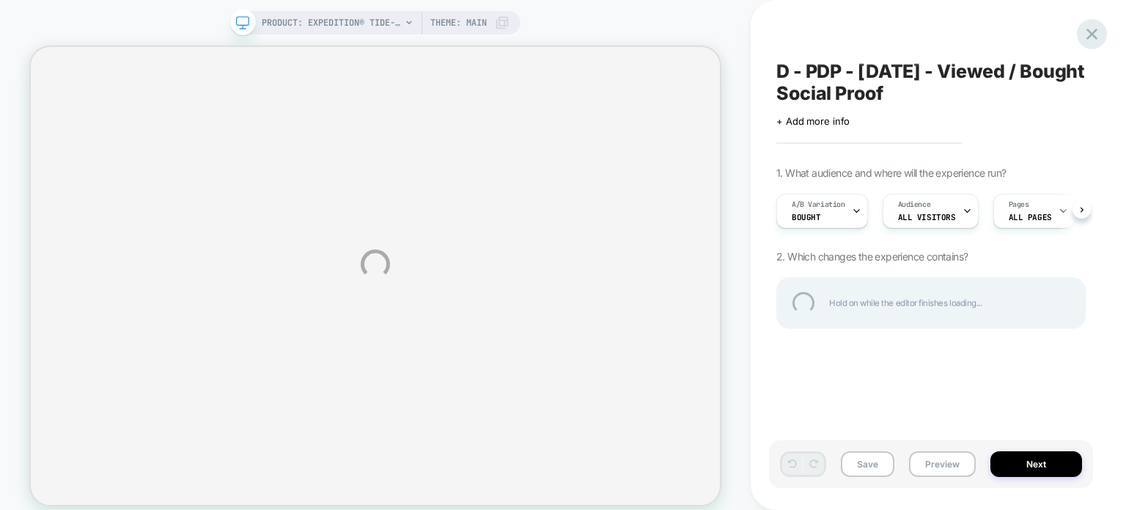
click at [1091, 39] on div at bounding box center [1092, 34] width 30 height 30
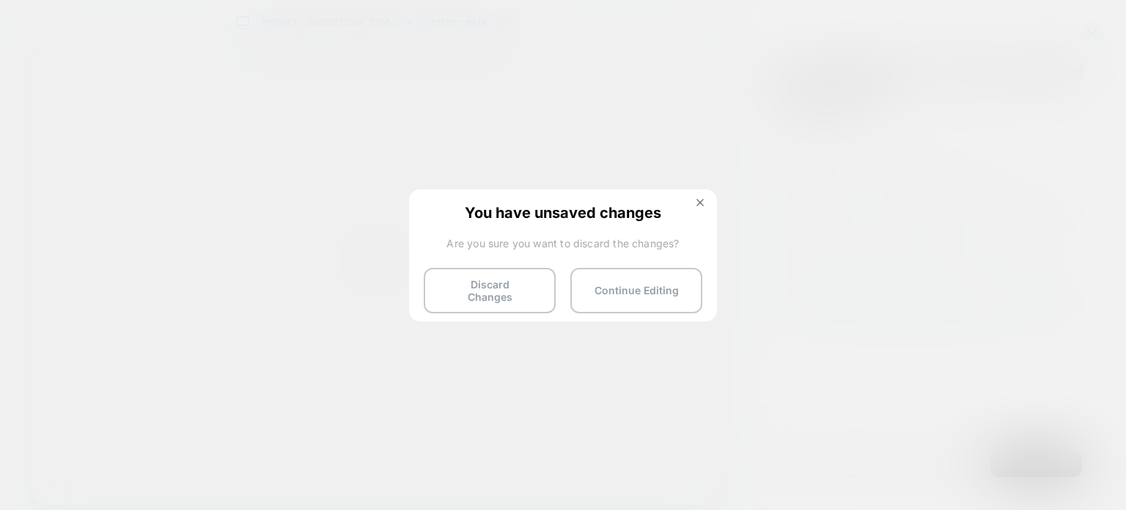
click at [496, 293] on button "Discard Changes" at bounding box center [490, 290] width 132 height 45
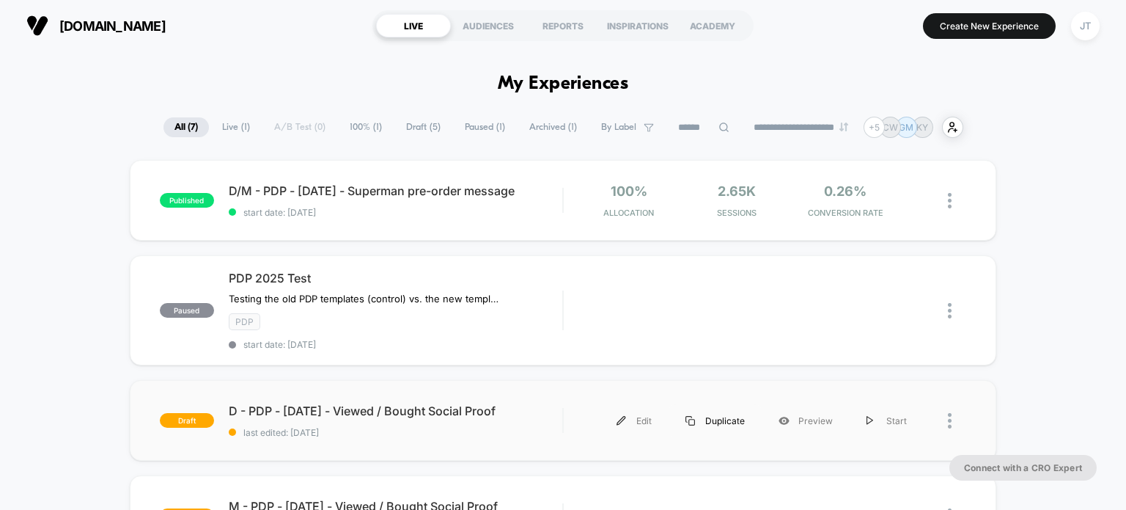
click at [719, 419] on div "Duplicate" at bounding box center [715, 420] width 93 height 33
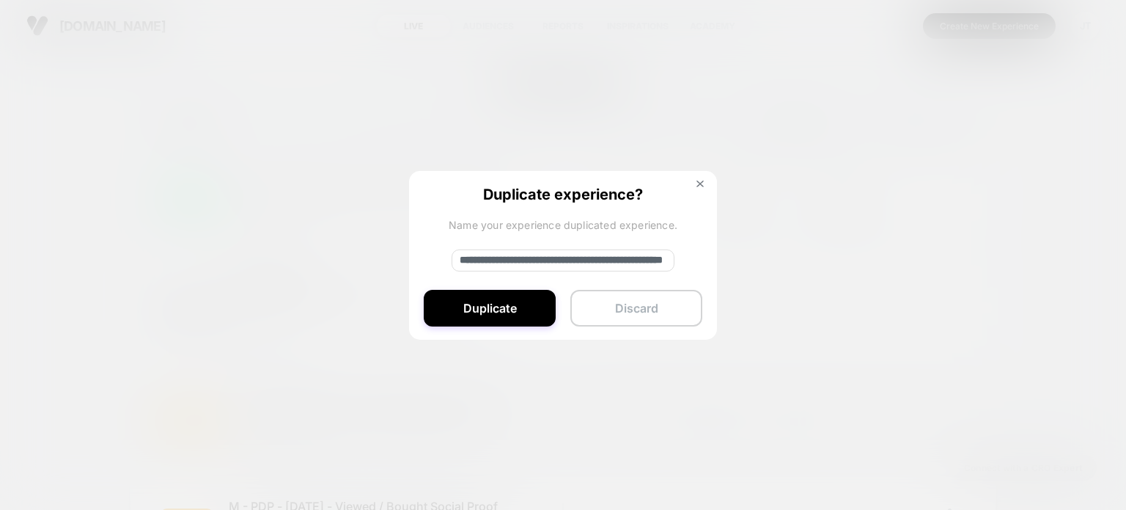
click at [654, 305] on button "Discard" at bounding box center [637, 308] width 132 height 37
